Goal: Entertainment & Leisure: Consume media (video, audio)

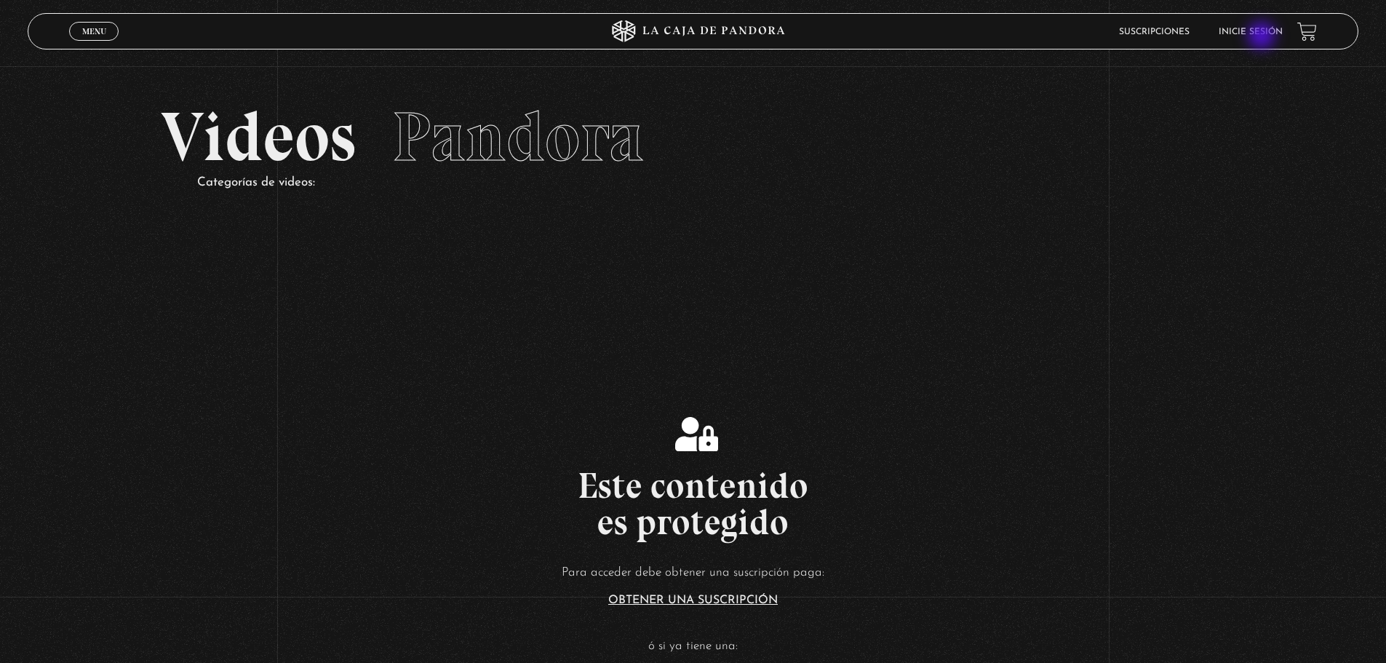
click at [1263, 37] on li "Inicie sesión" at bounding box center [1251, 31] width 64 height 23
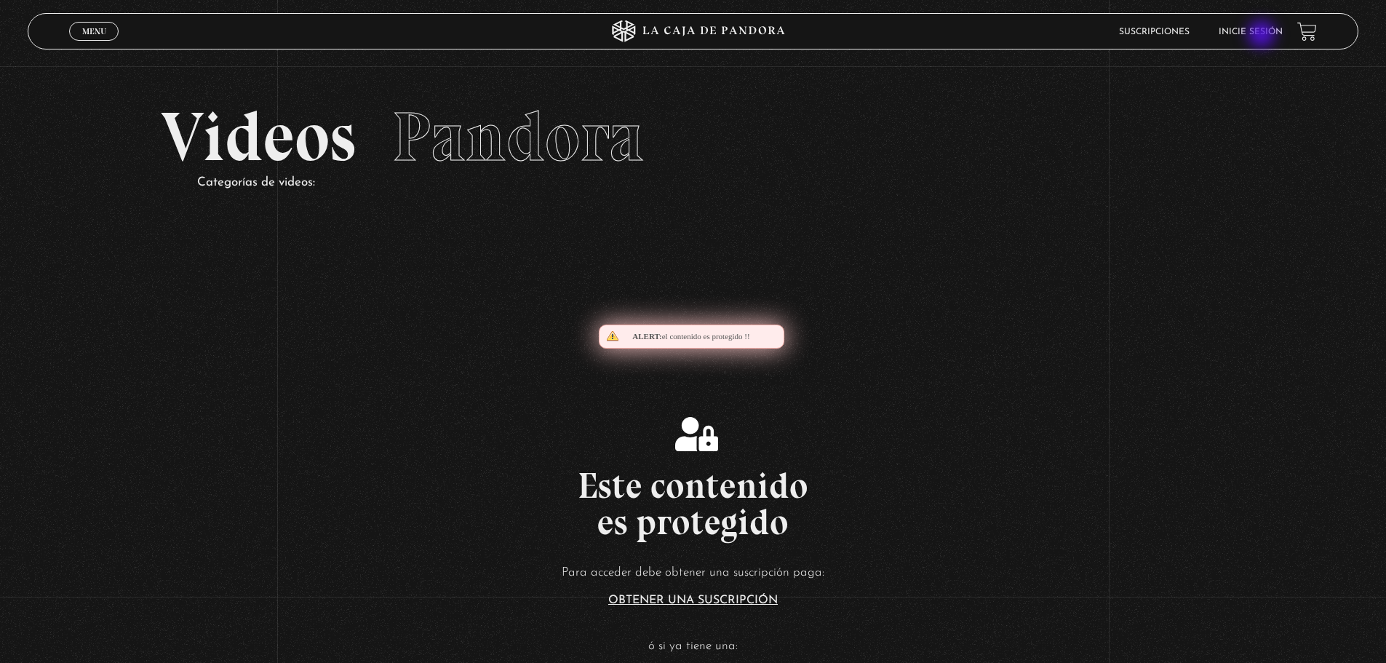
click at [1263, 36] on li "Inicie sesión" at bounding box center [1251, 31] width 64 height 23
click at [1263, 32] on link "Inicie sesión" at bounding box center [1251, 32] width 64 height 9
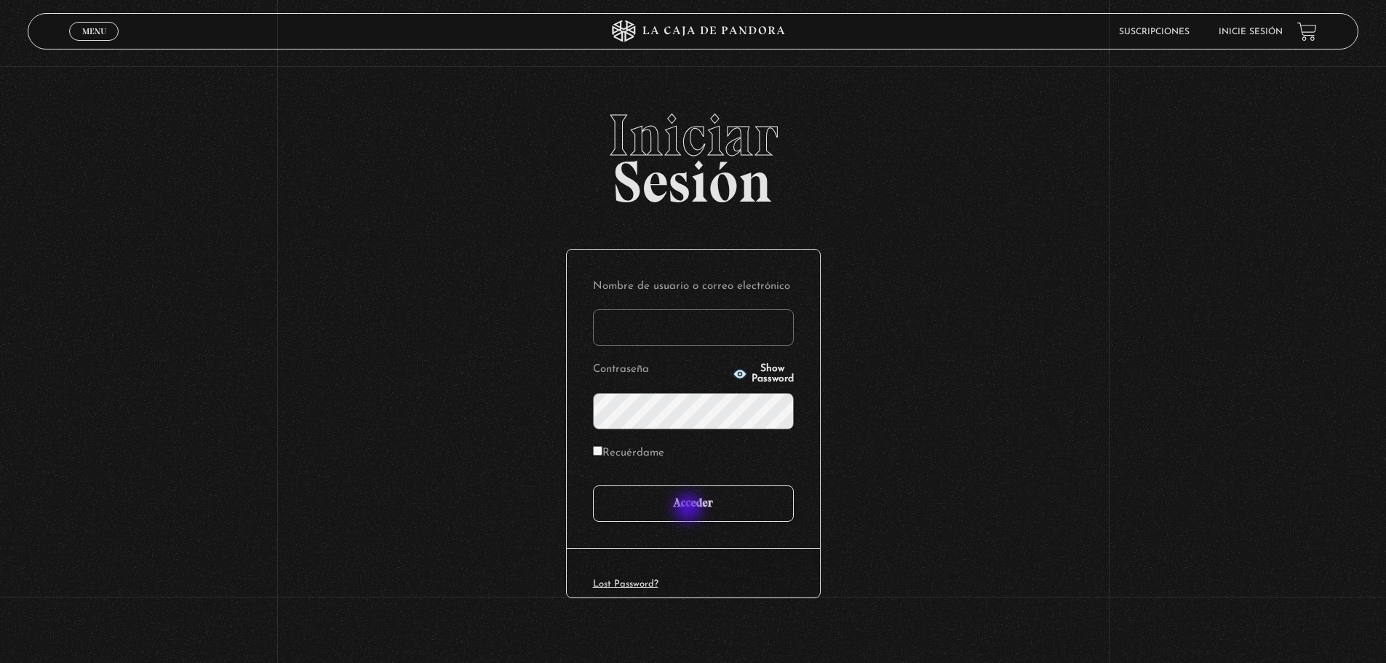
type input "LIOPNI"
click at [690, 509] on input "Acceder" at bounding box center [693, 503] width 201 height 36
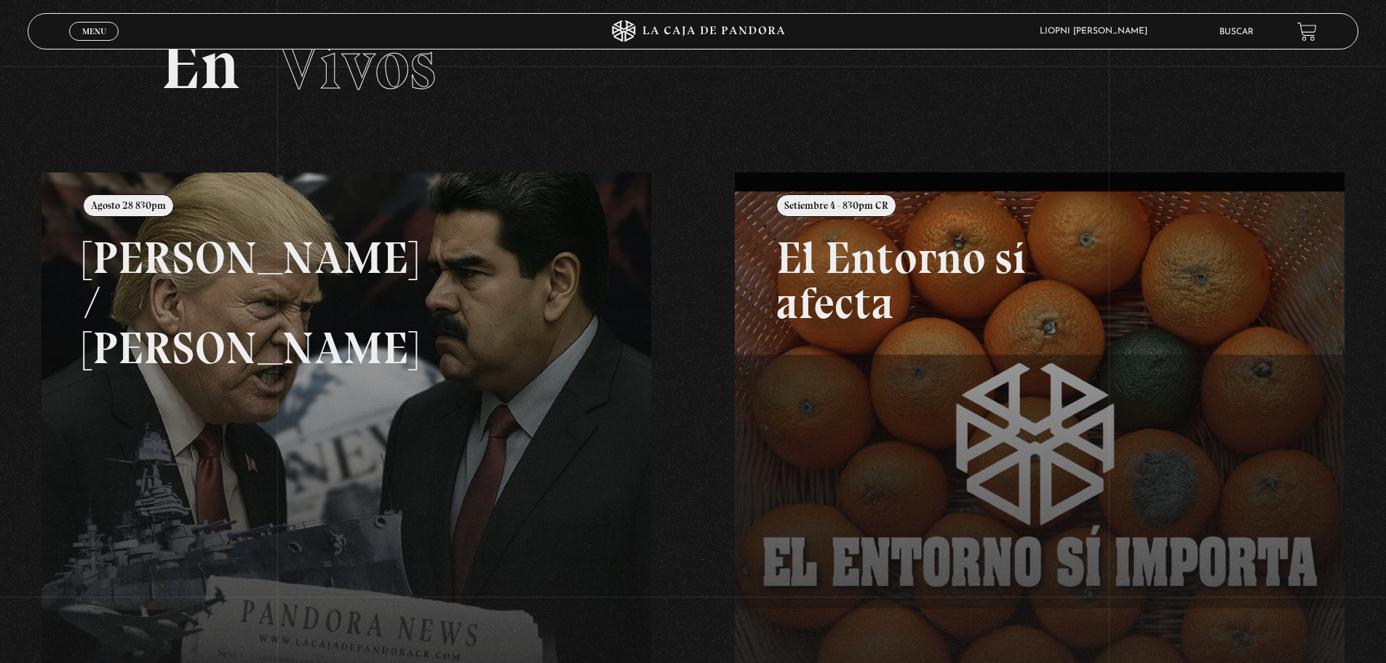
scroll to position [25, 0]
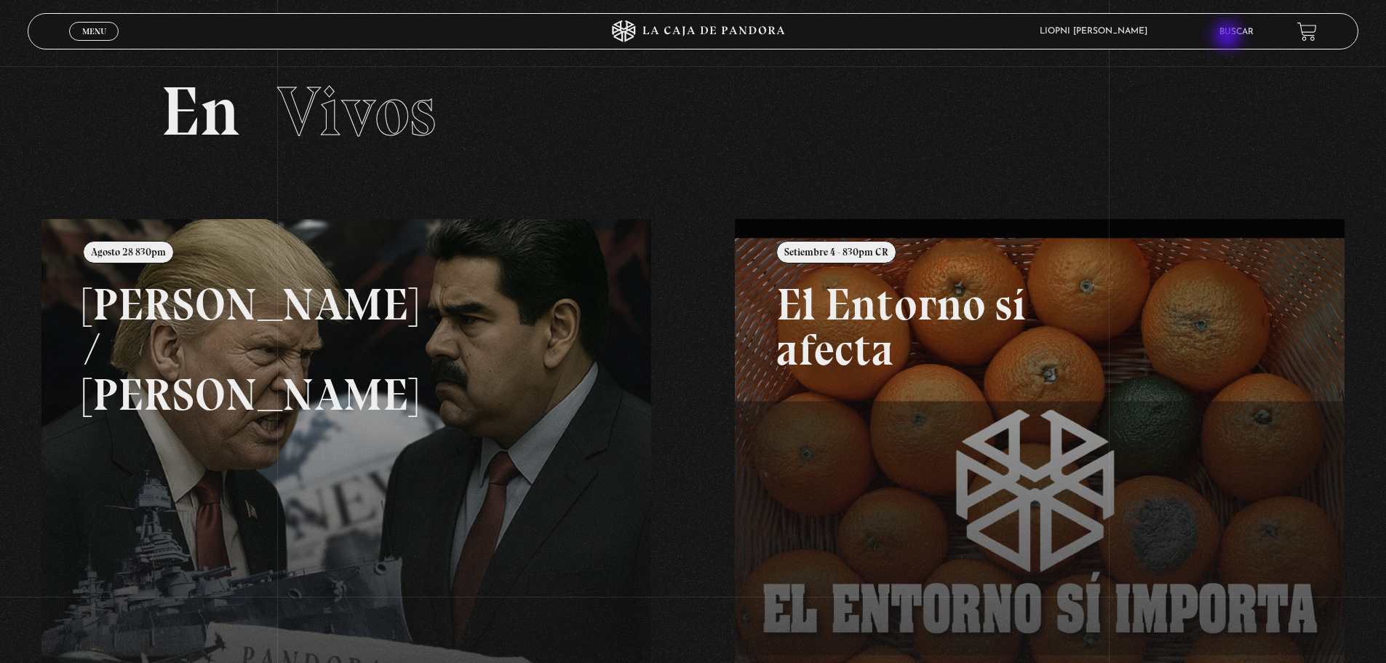
click at [1229, 37] on li "Buscar" at bounding box center [1237, 31] width 34 height 23
click at [1245, 26] on li "Buscar" at bounding box center [1237, 31] width 34 height 23
click at [1246, 33] on link "Buscar" at bounding box center [1237, 32] width 34 height 9
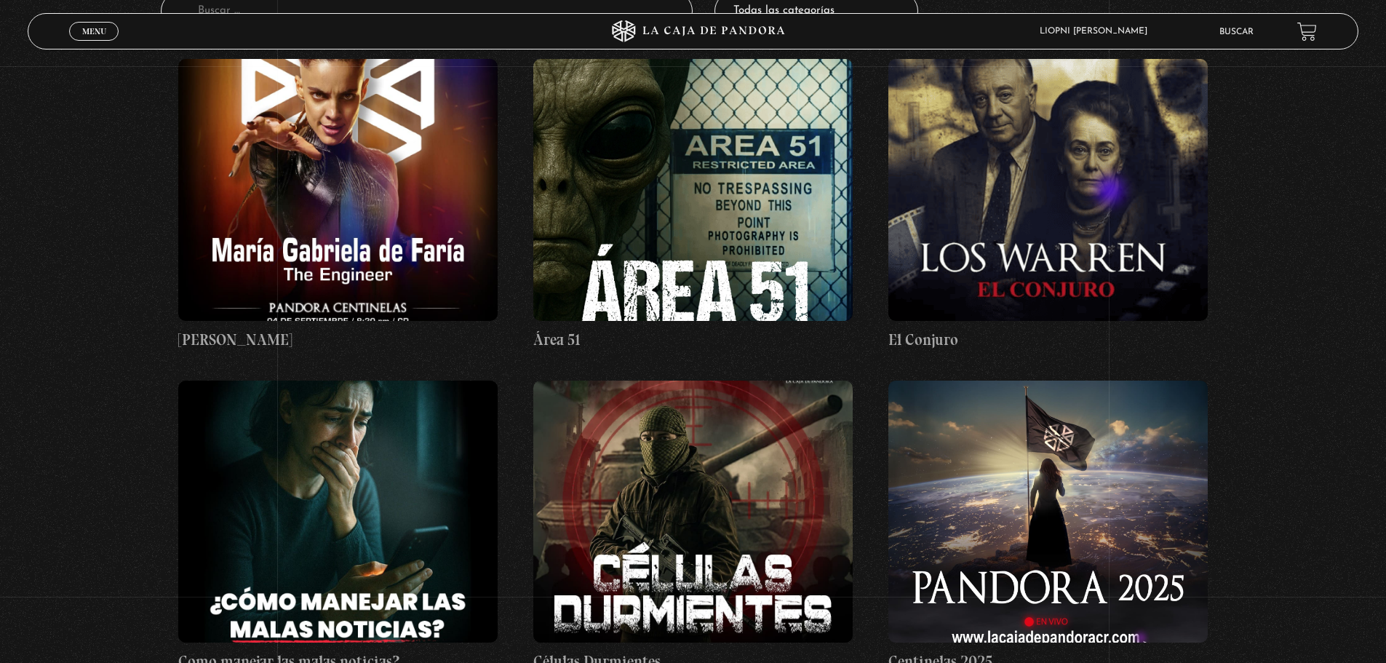
scroll to position [291, 0]
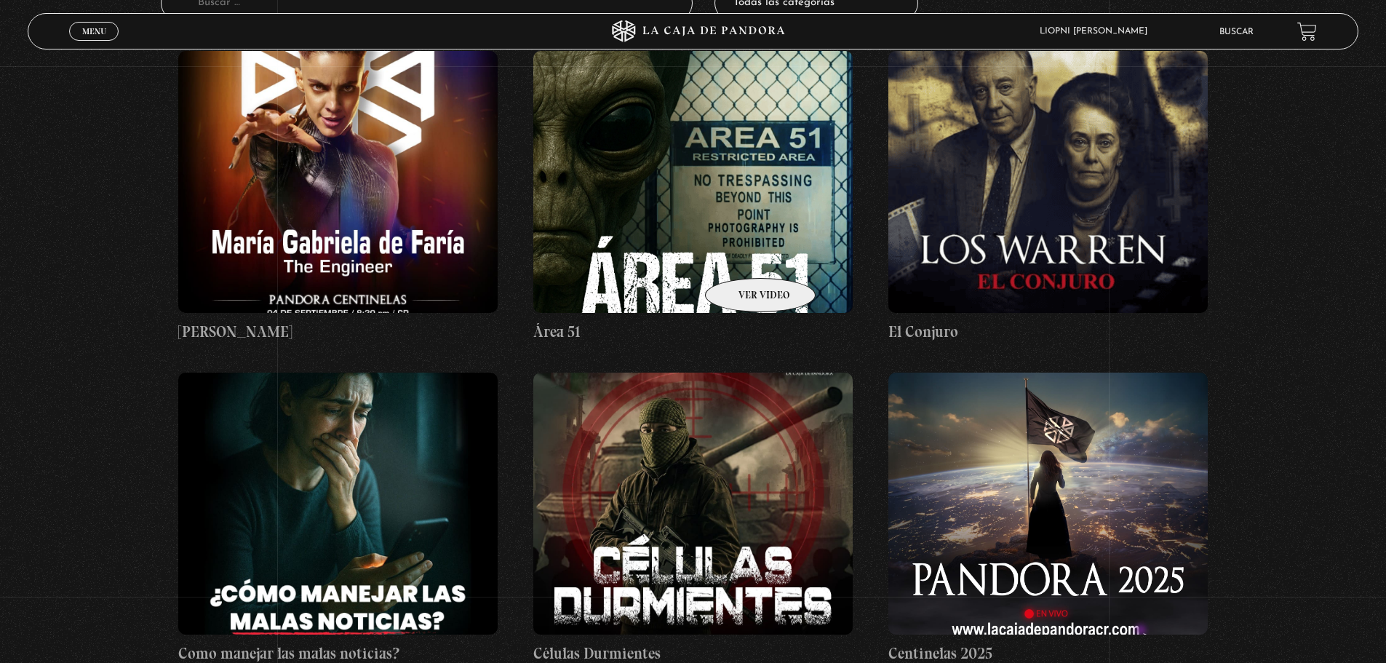
click at [741, 256] on figure at bounding box center [692, 182] width 319 height 262
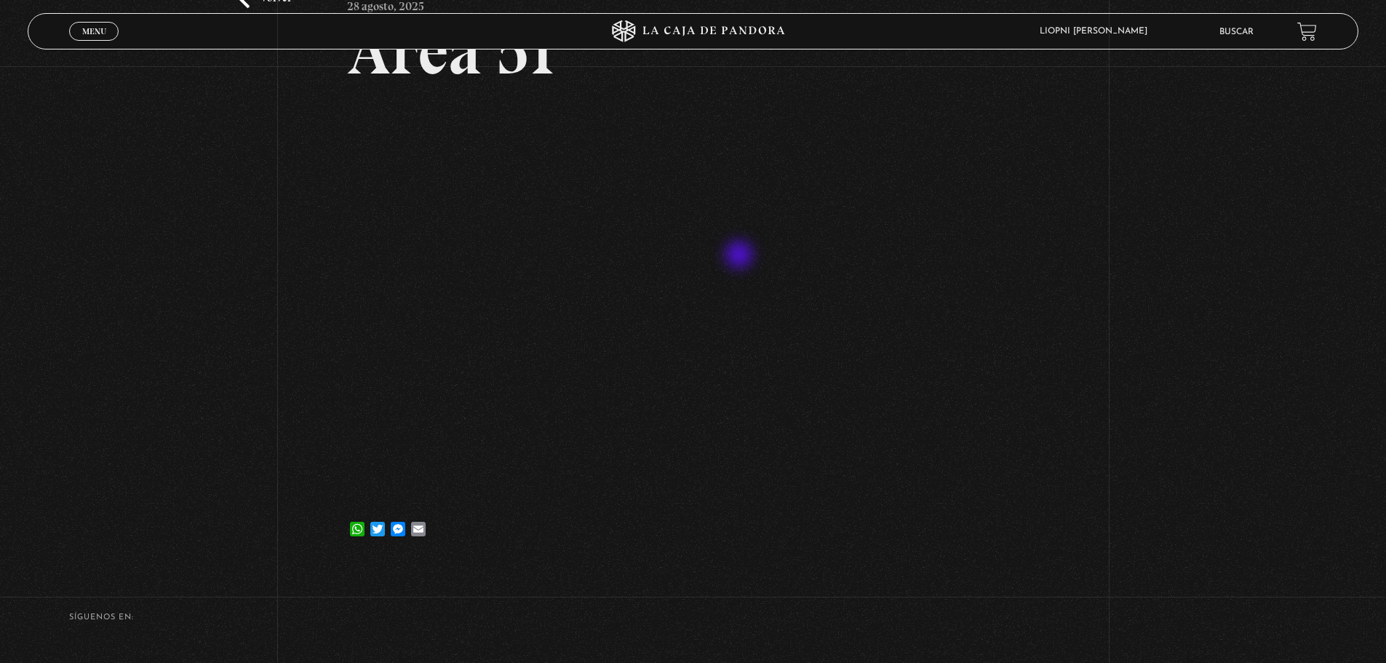
scroll to position [146, 0]
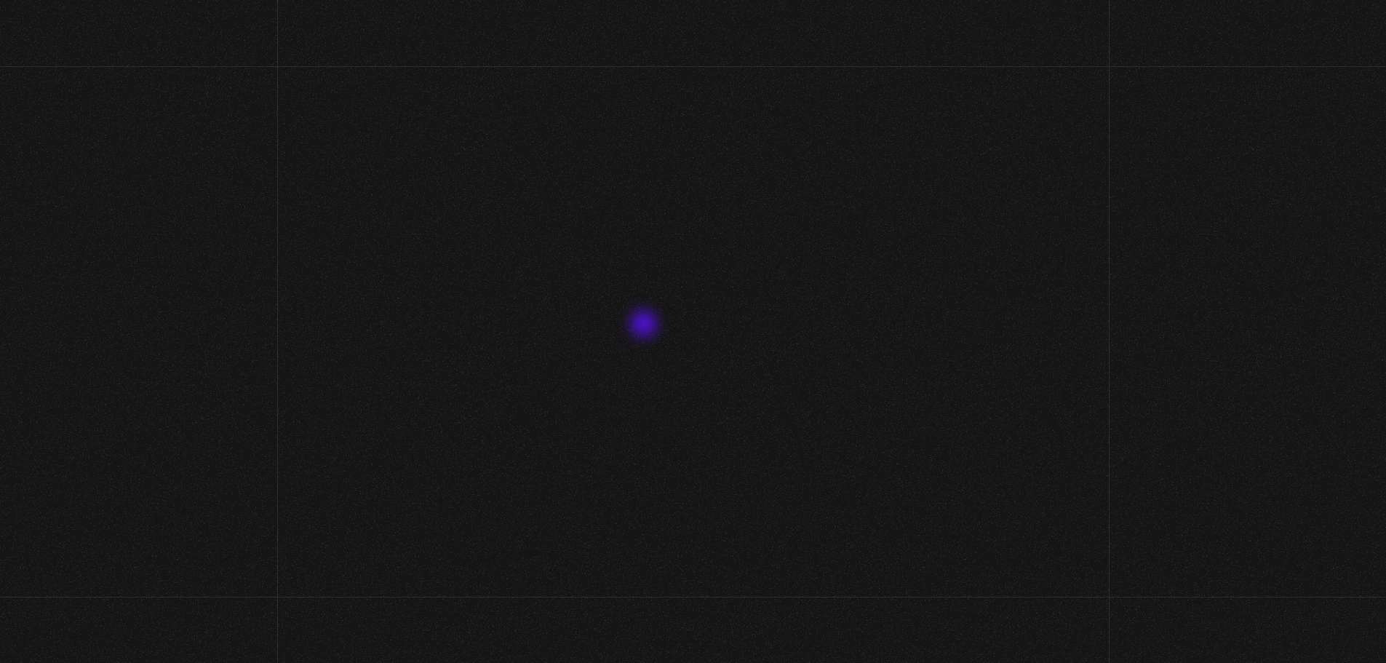
scroll to position [146, 0]
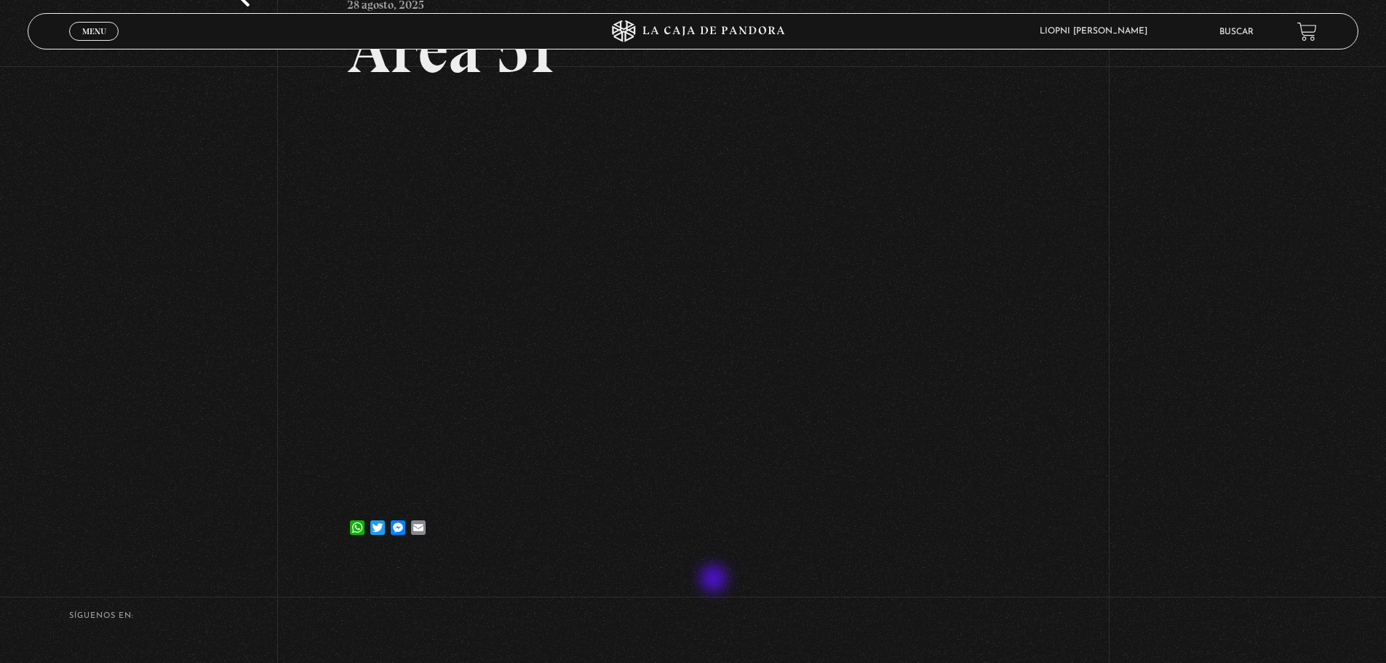
click at [715, 580] on footer "SÍguenos en: La Caja de Pandora, Derechos Reservados 2025 Realizado por" at bounding box center [693, 663] width 1386 height 204
click at [600, 561] on div "Volver 28 agosto, 2025 Área 51 WhatsApp Twitter Messenger Email" at bounding box center [693, 274] width 692 height 574
